Goal: Task Accomplishment & Management: Use online tool/utility

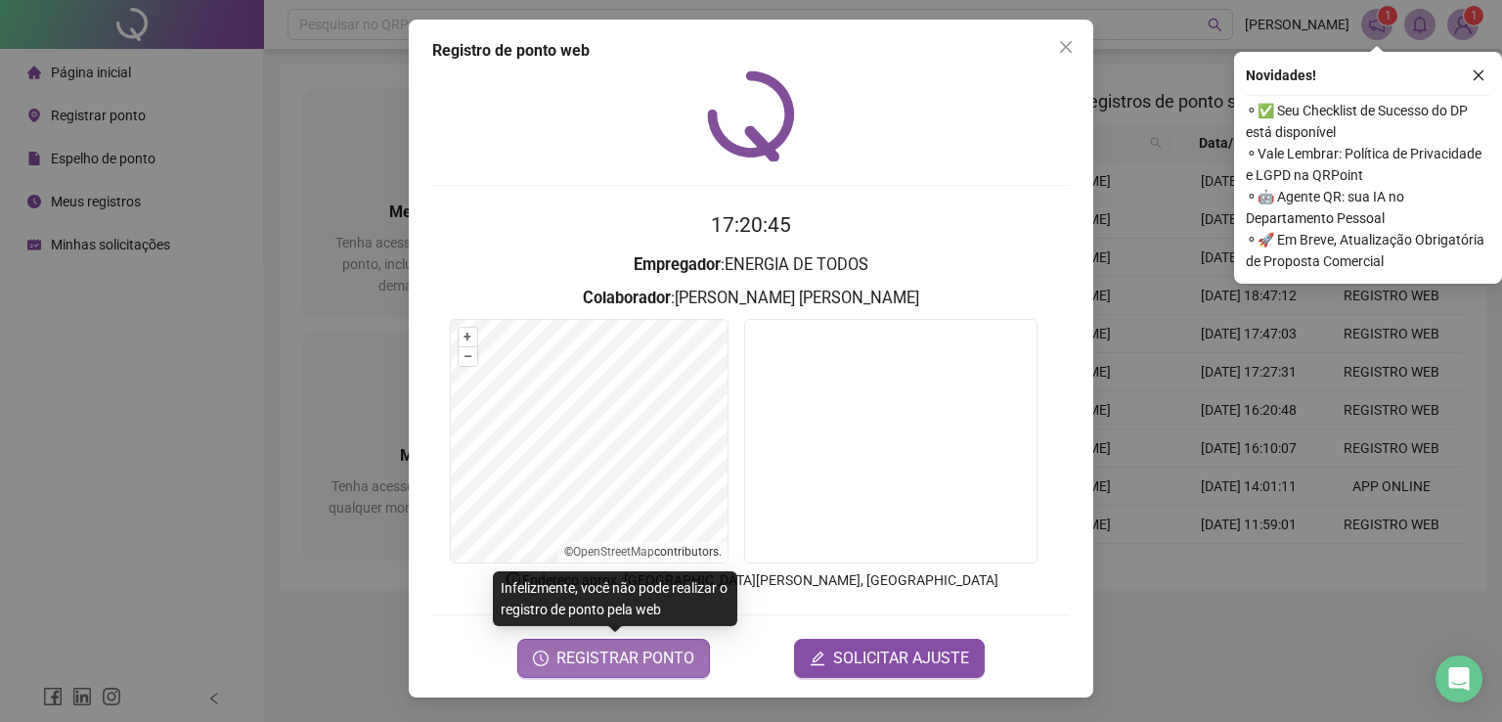
click at [623, 658] on span "REGISTRAR PONTO" at bounding box center [625, 657] width 138 height 23
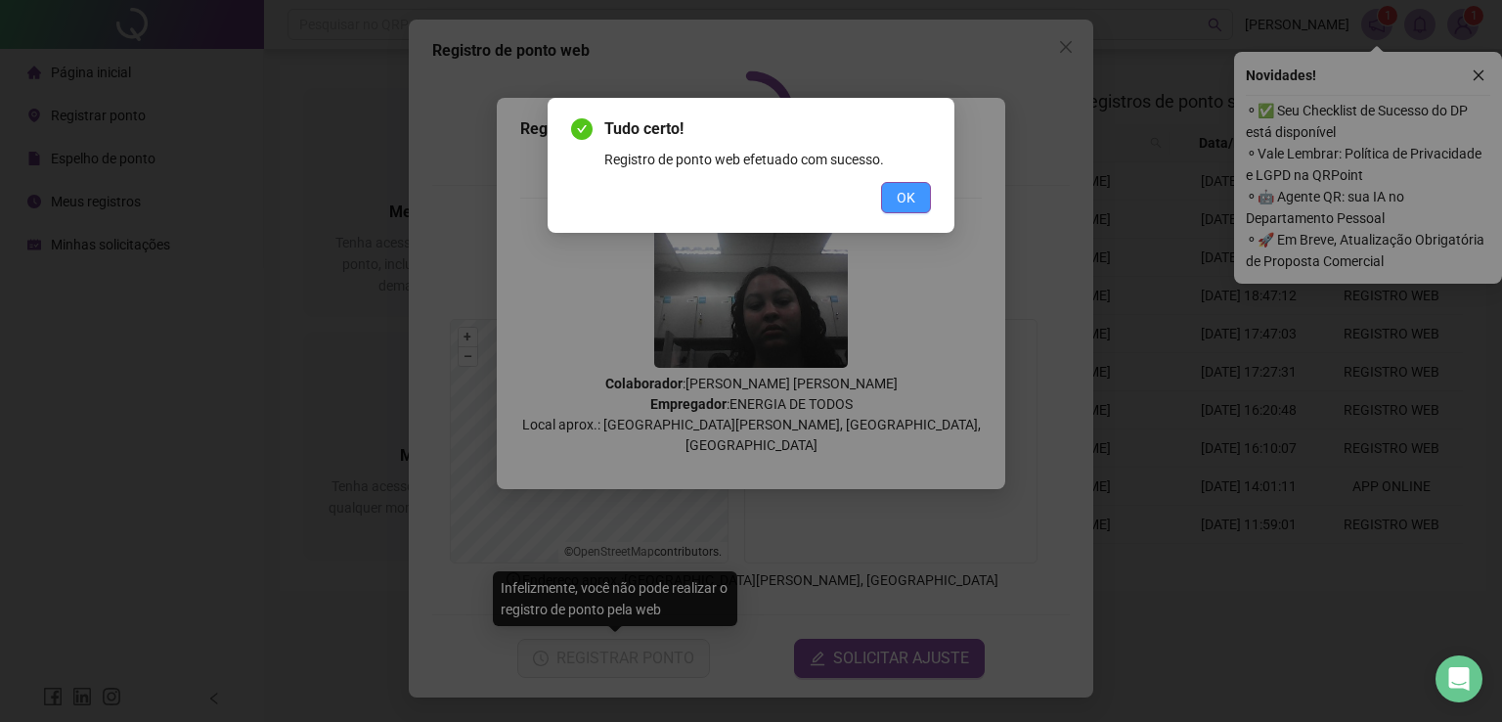
click at [915, 195] on button "OK" at bounding box center [906, 197] width 50 height 31
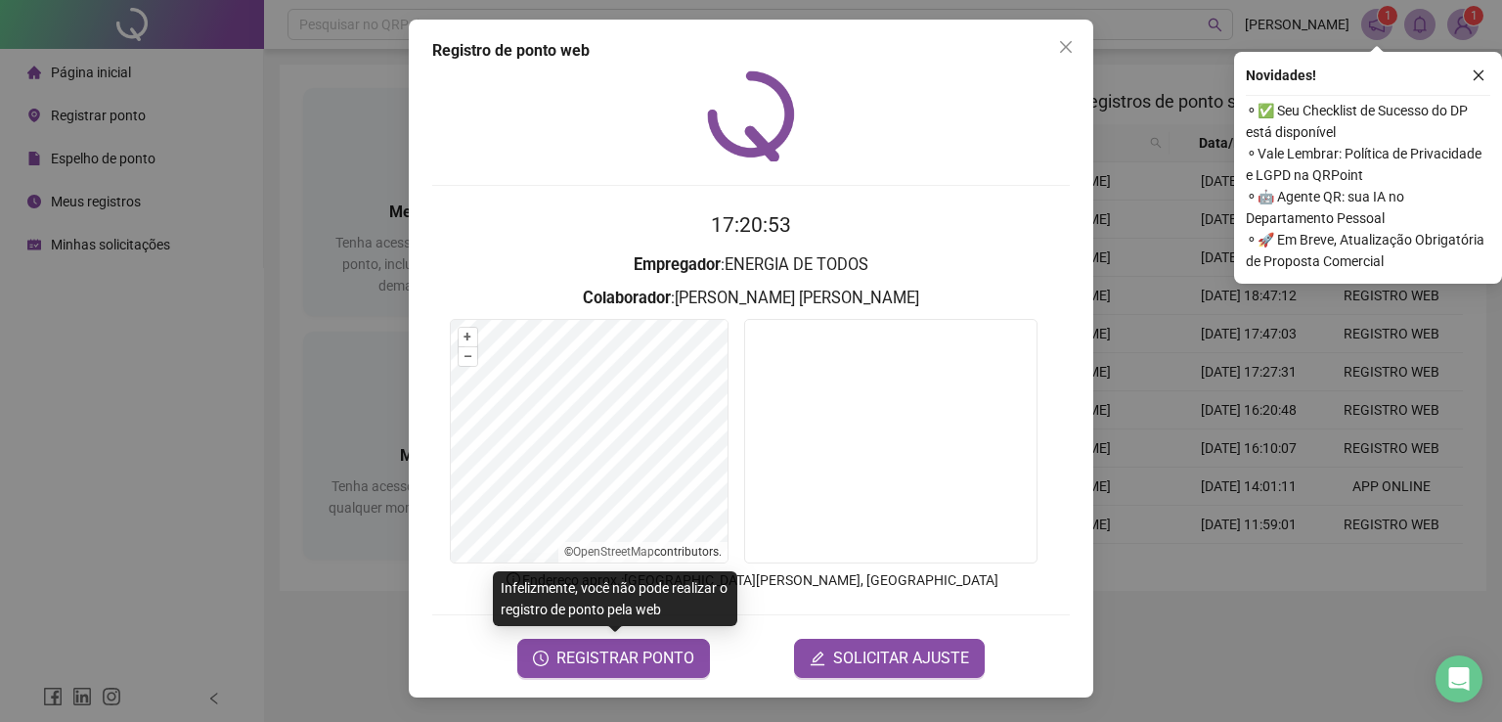
click at [307, 385] on div "Registro de ponto web 17:20:53 Empregador : ENERGIA DE TODOS Colaborador : [PER…" at bounding box center [751, 361] width 1502 height 722
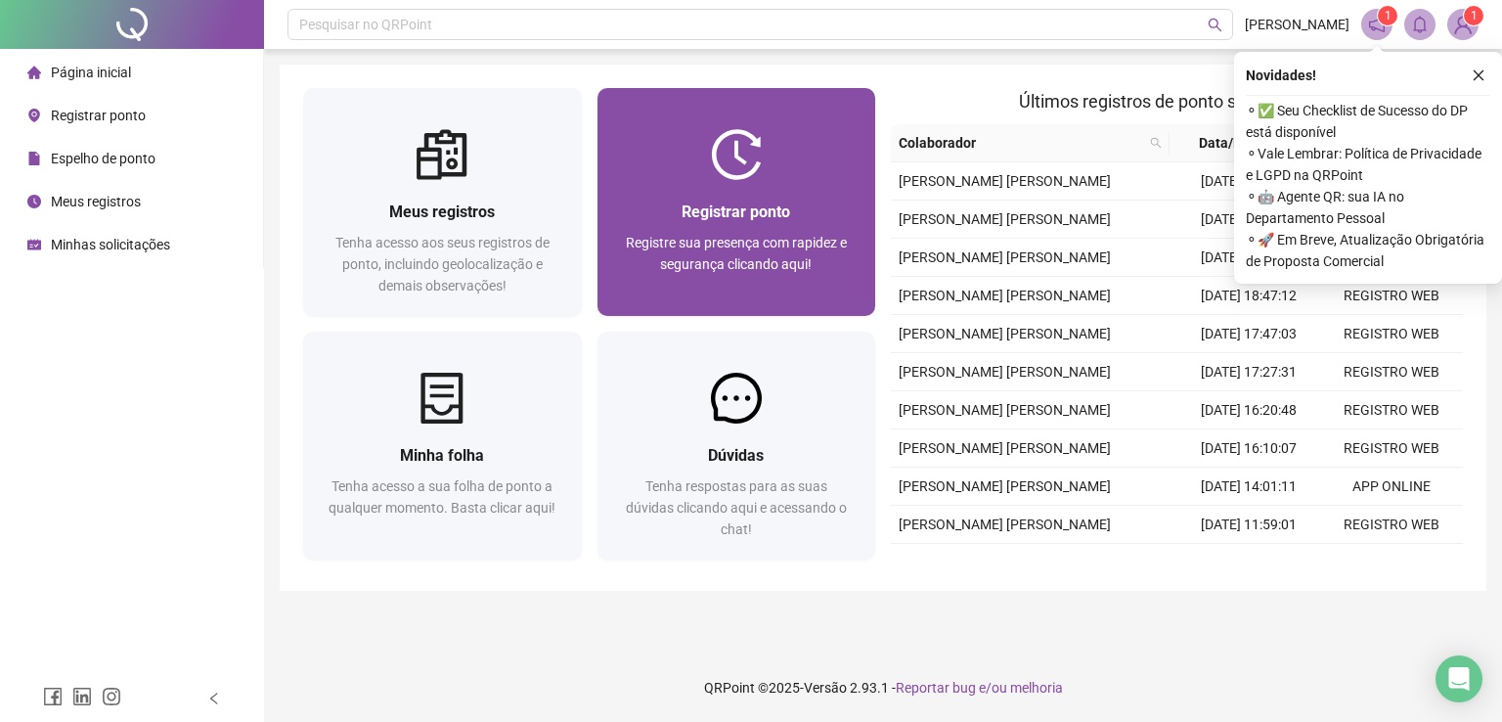
click at [738, 164] on img at bounding box center [736, 154] width 51 height 51
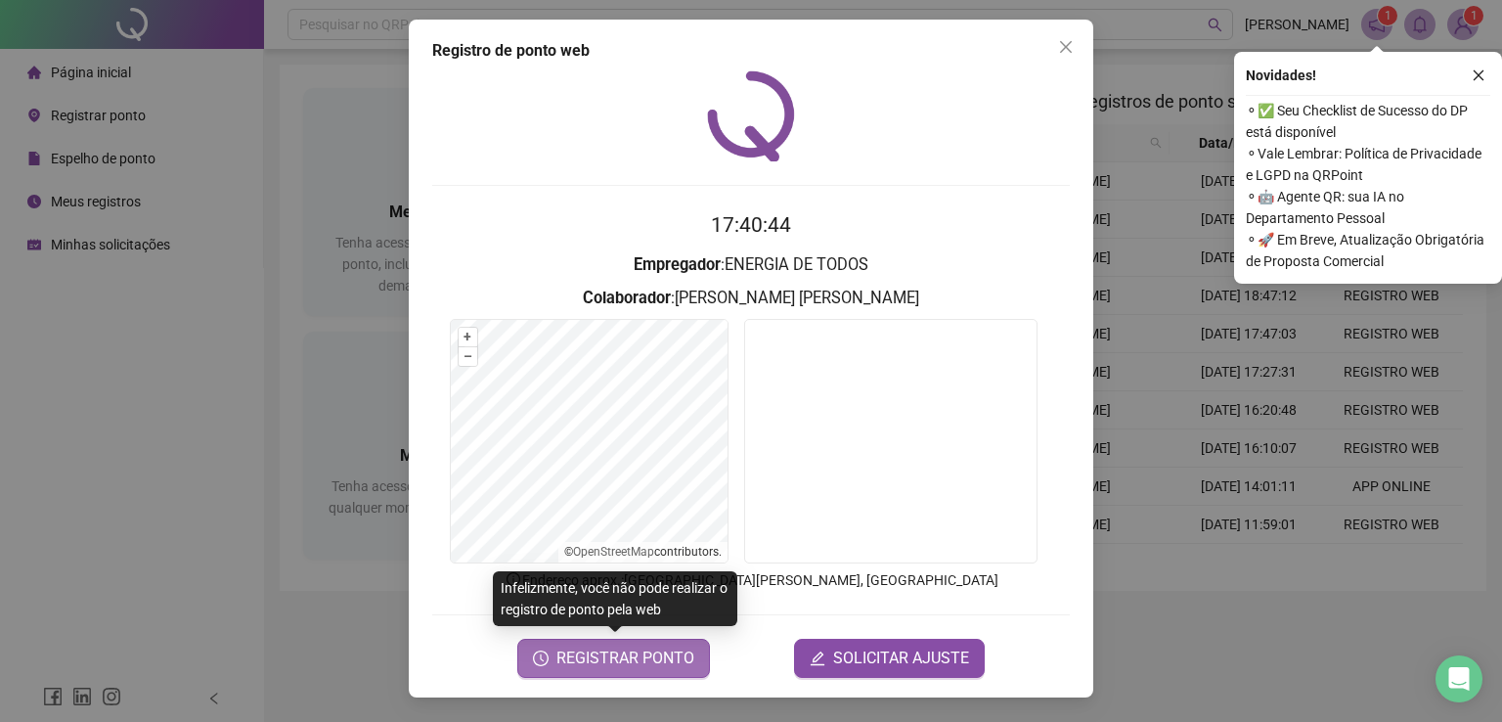
click at [643, 666] on span "REGISTRAR PONTO" at bounding box center [625, 657] width 138 height 23
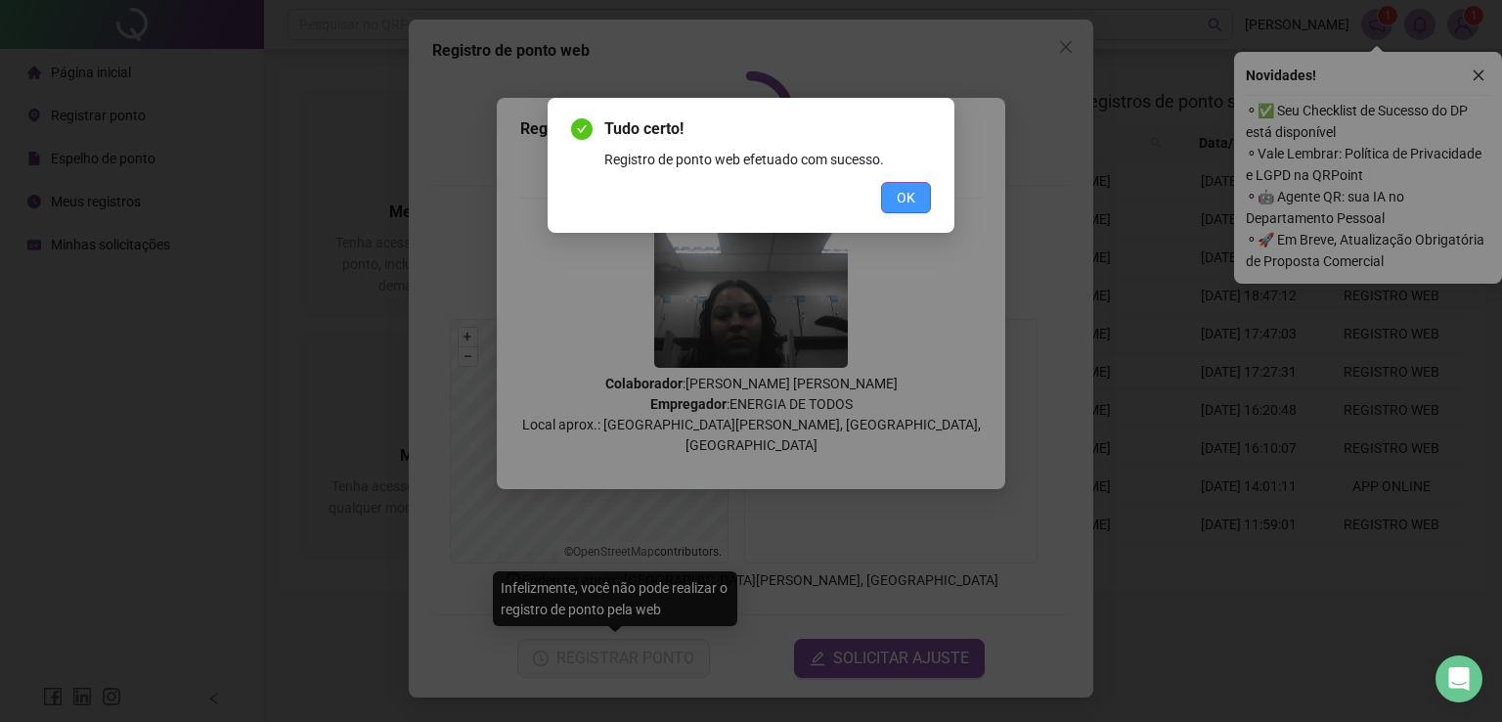
click at [903, 197] on span "OK" at bounding box center [906, 198] width 19 height 22
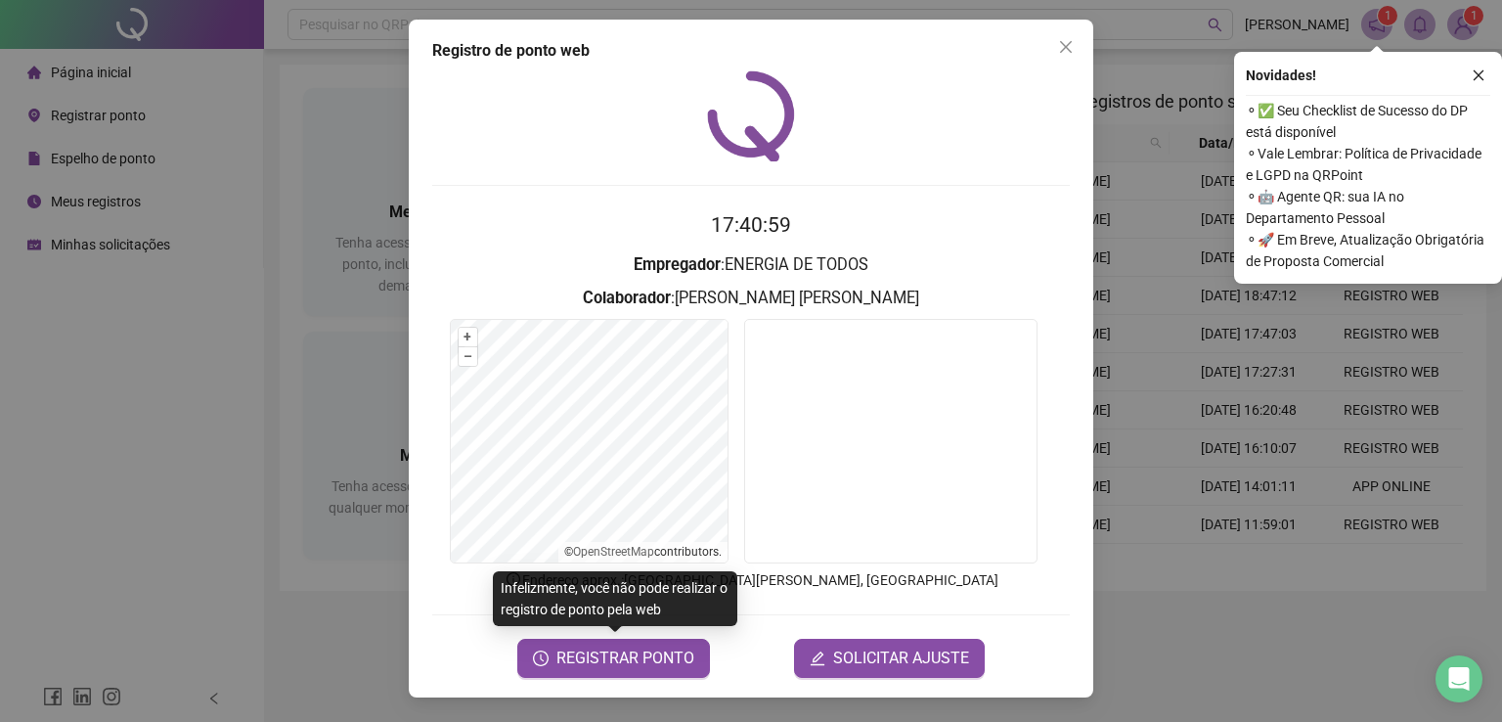
click at [219, 536] on div "Registro de ponto web 17:40:59 Empregador : ENERGIA DE TODOS Colaborador : [PER…" at bounding box center [751, 361] width 1502 height 722
